Goal: Information Seeking & Learning: Learn about a topic

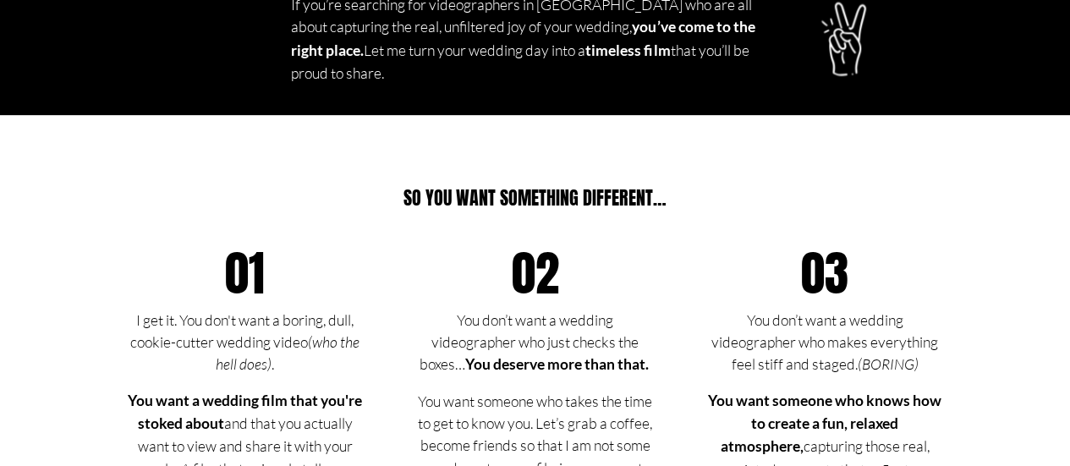
scroll to position [1184, 0]
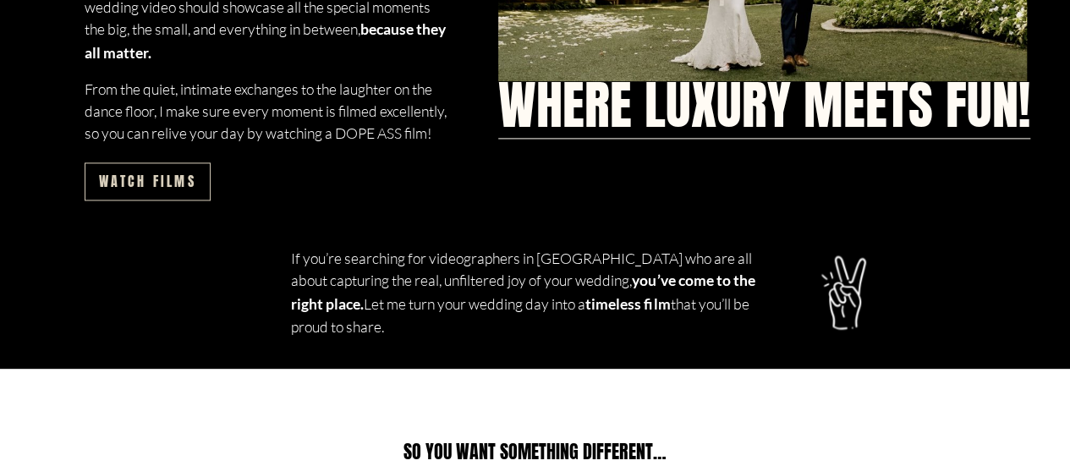
click at [183, 200] on link "Watch films" at bounding box center [148, 181] width 126 height 38
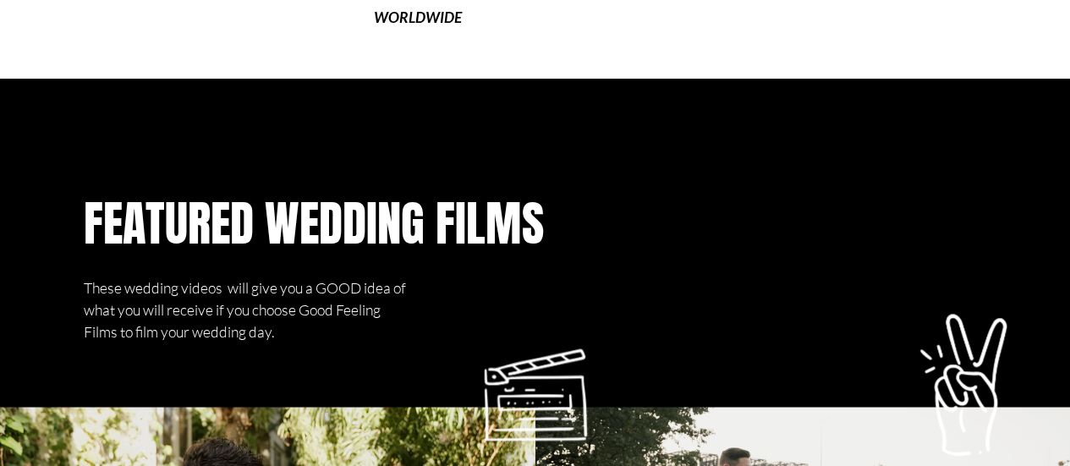
scroll to position [1015, 0]
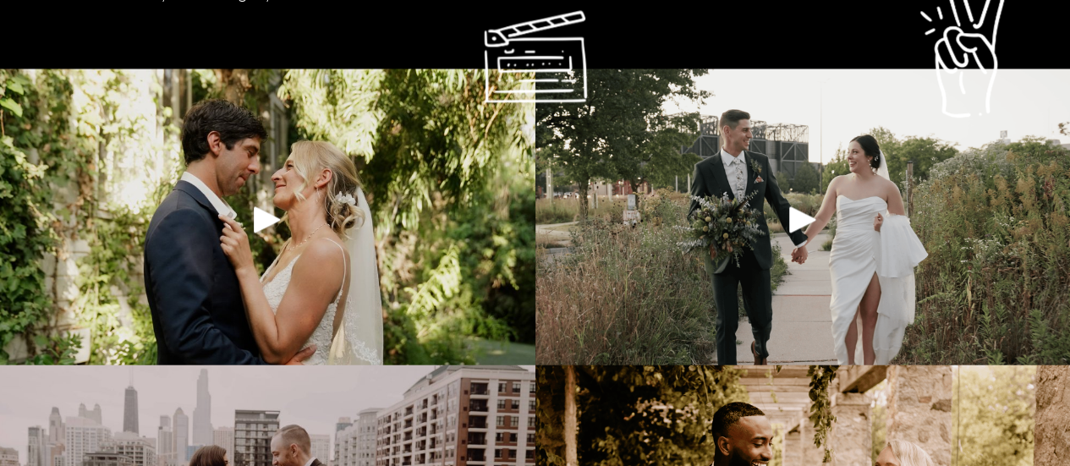
click at [265, 239] on div "Play" at bounding box center [267, 219] width 41 height 41
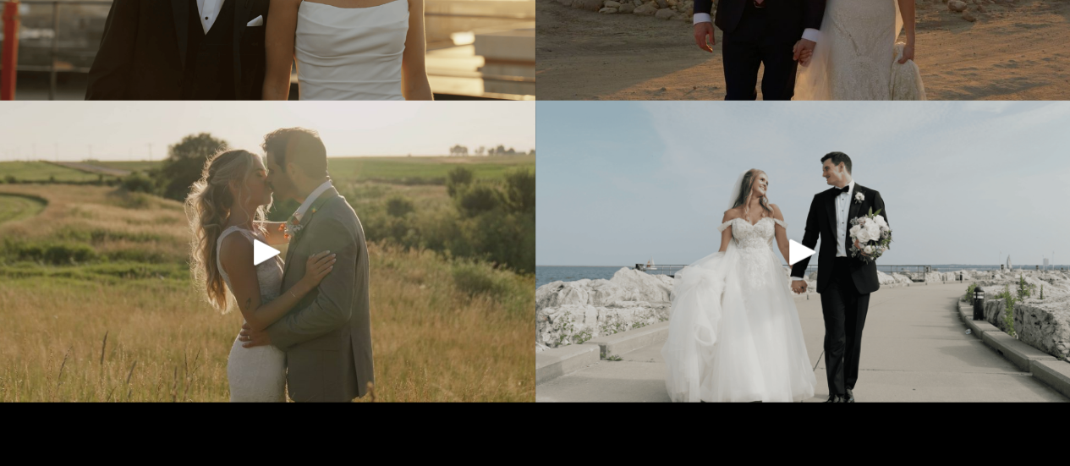
scroll to position [1945, 0]
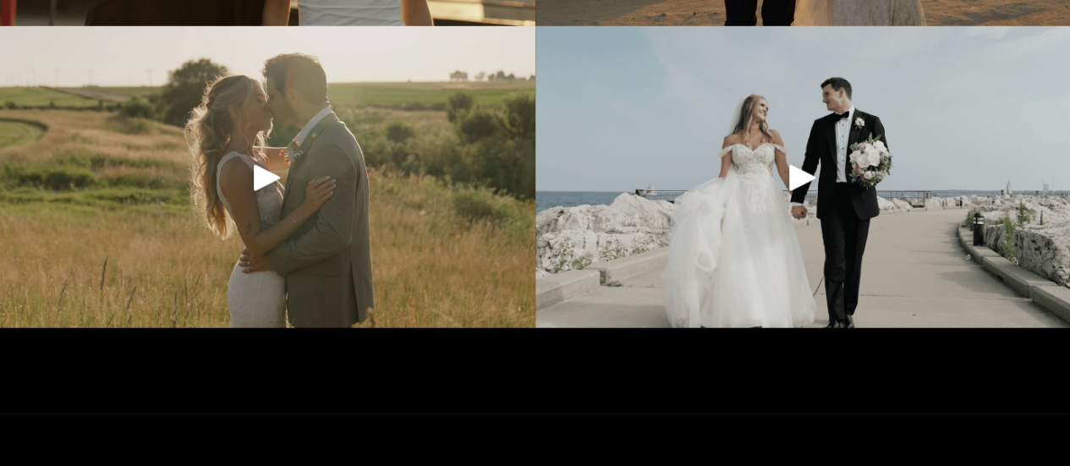
click at [272, 198] on div "Play" at bounding box center [267, 177] width 41 height 41
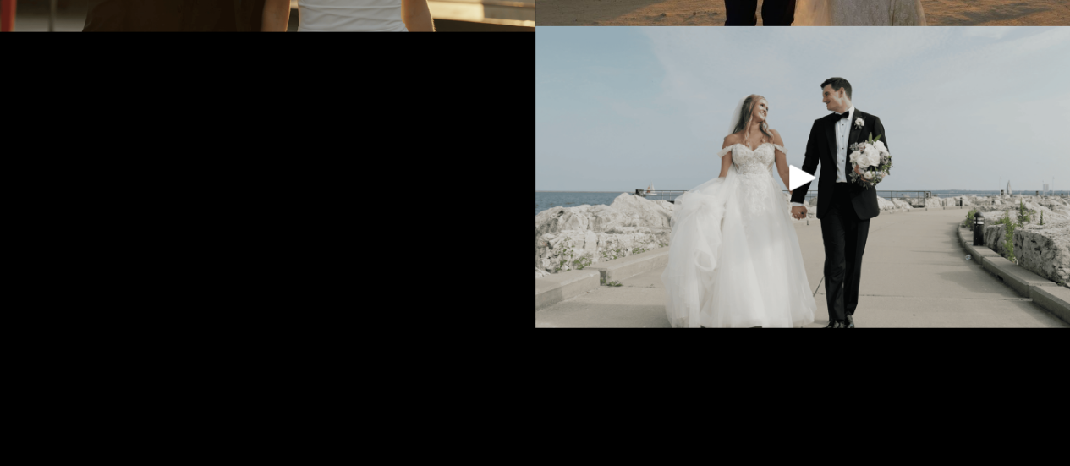
click at [790, 194] on div "Play" at bounding box center [802, 177] width 41 height 41
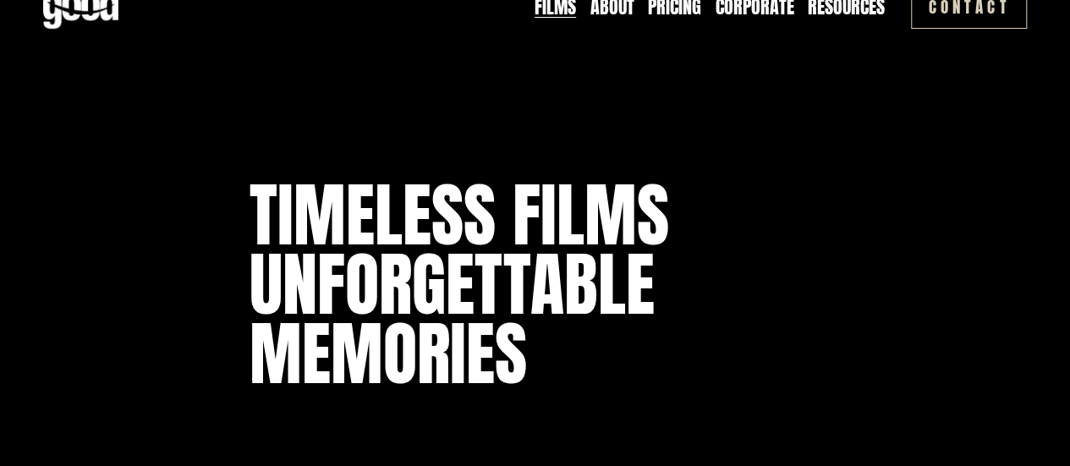
scroll to position [0, 0]
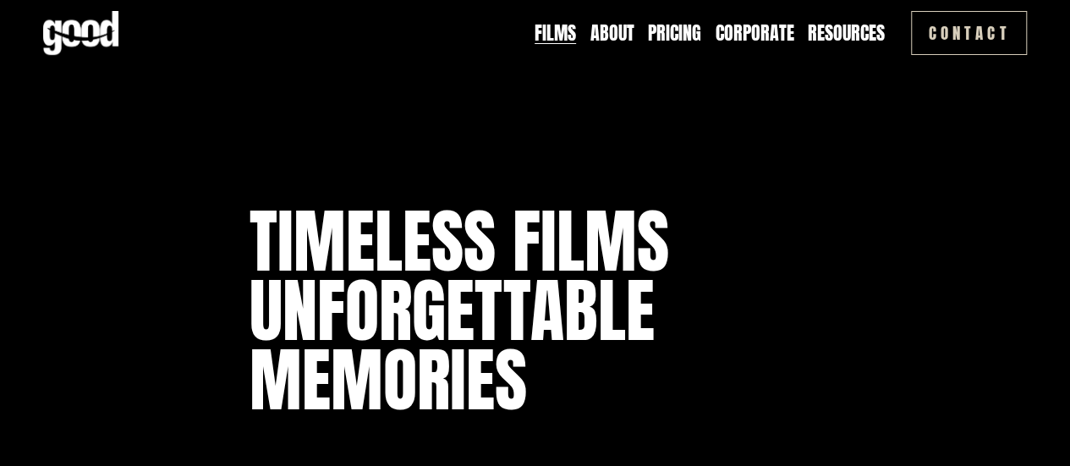
click at [678, 35] on link "Pricing" at bounding box center [674, 33] width 53 height 26
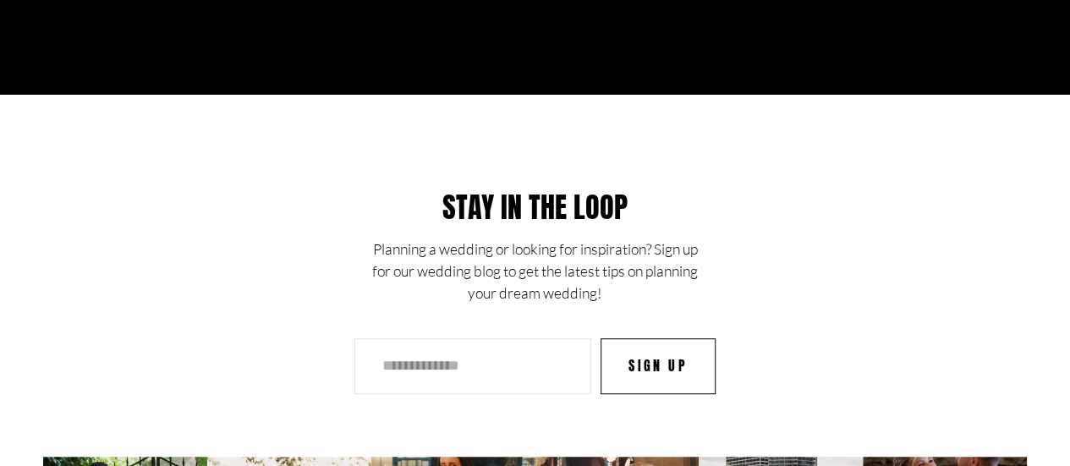
scroll to position [3552, 0]
